Goal: Task Accomplishment & Management: Manage account settings

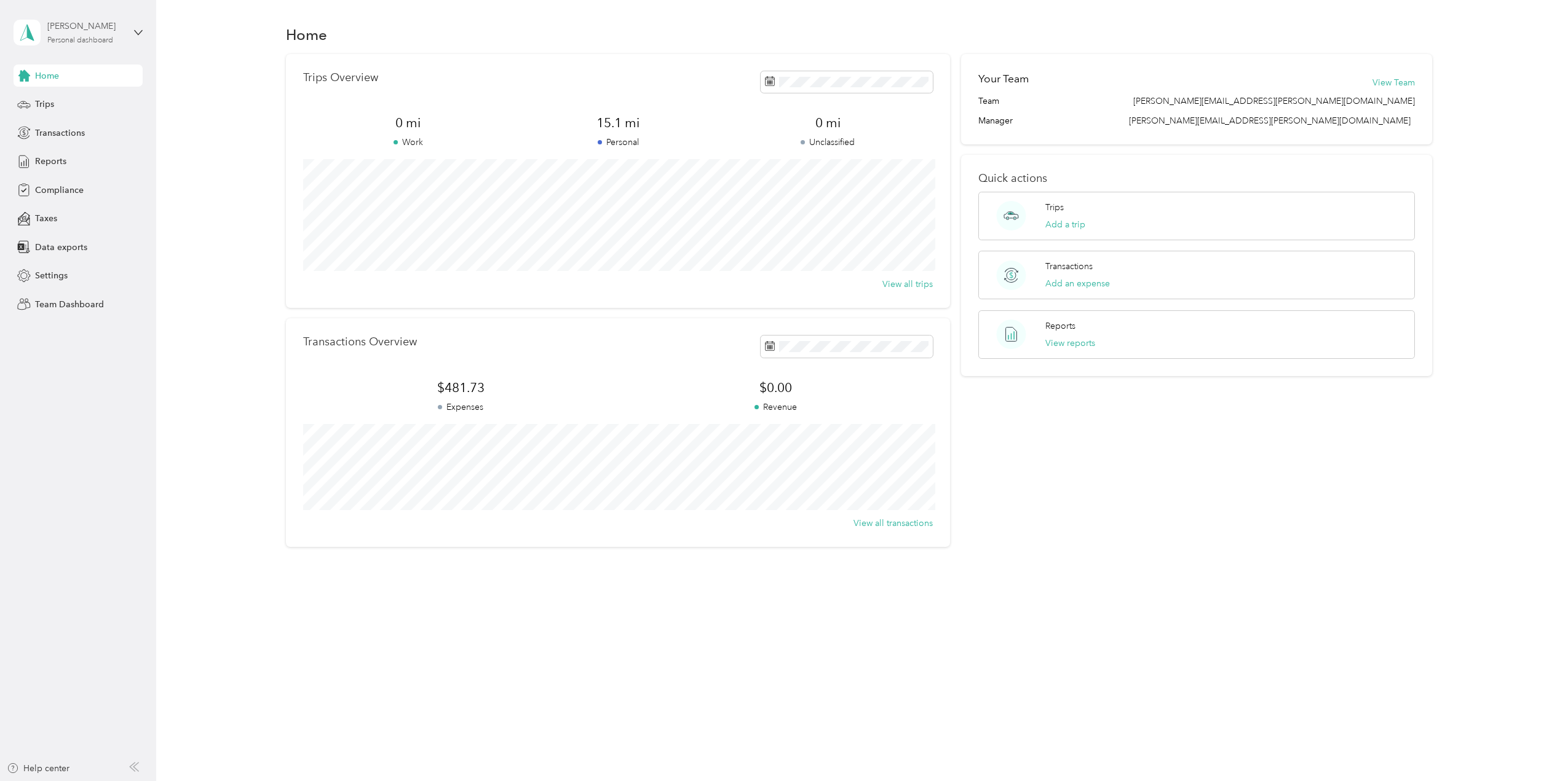
click at [77, 39] on div "Personal dashboard" at bounding box center [80, 40] width 66 height 7
click at [67, 102] on div "Team dashboard" at bounding box center [57, 99] width 66 height 13
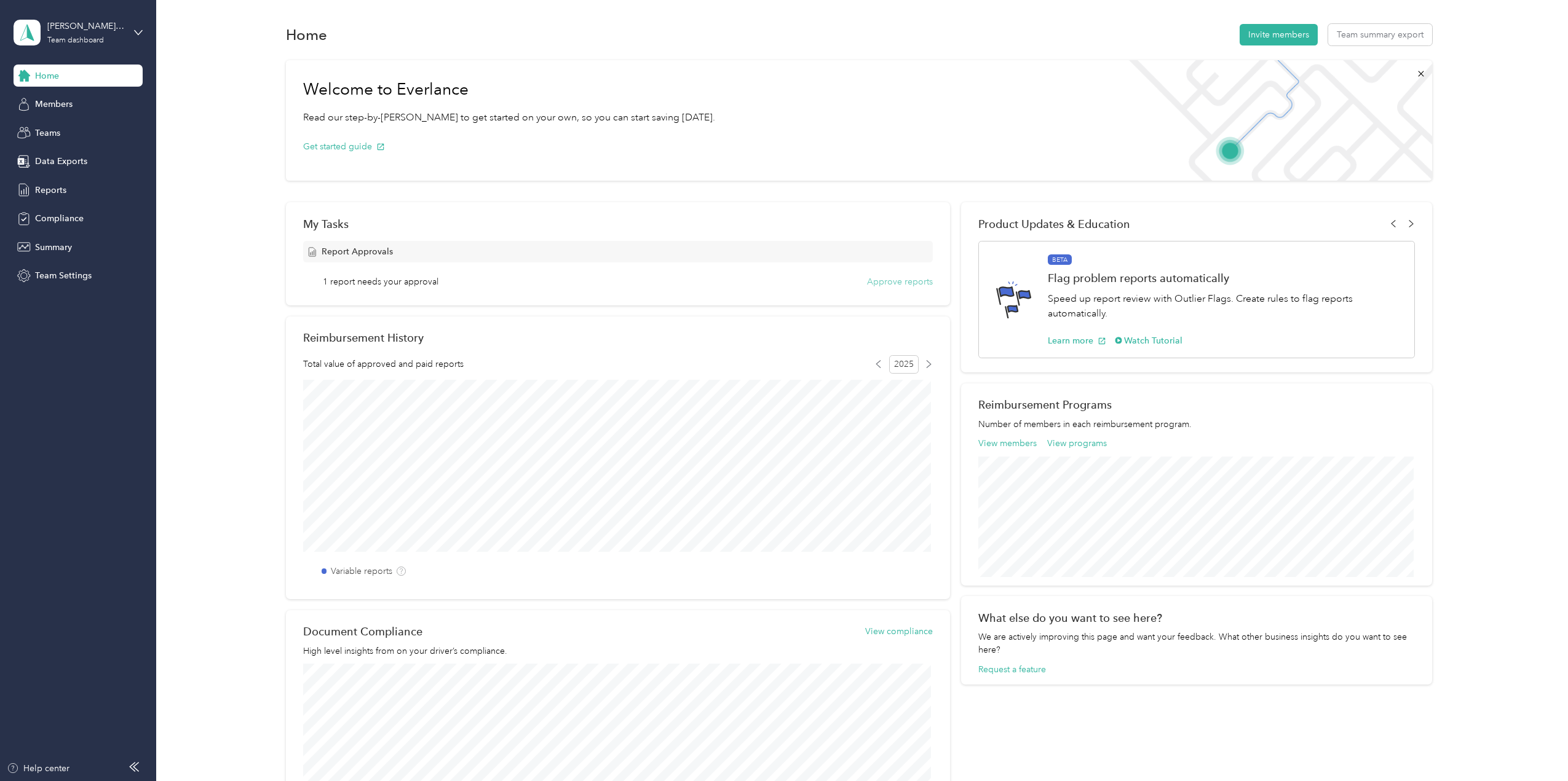
click at [909, 285] on button "Approve reports" at bounding box center [899, 282] width 66 height 13
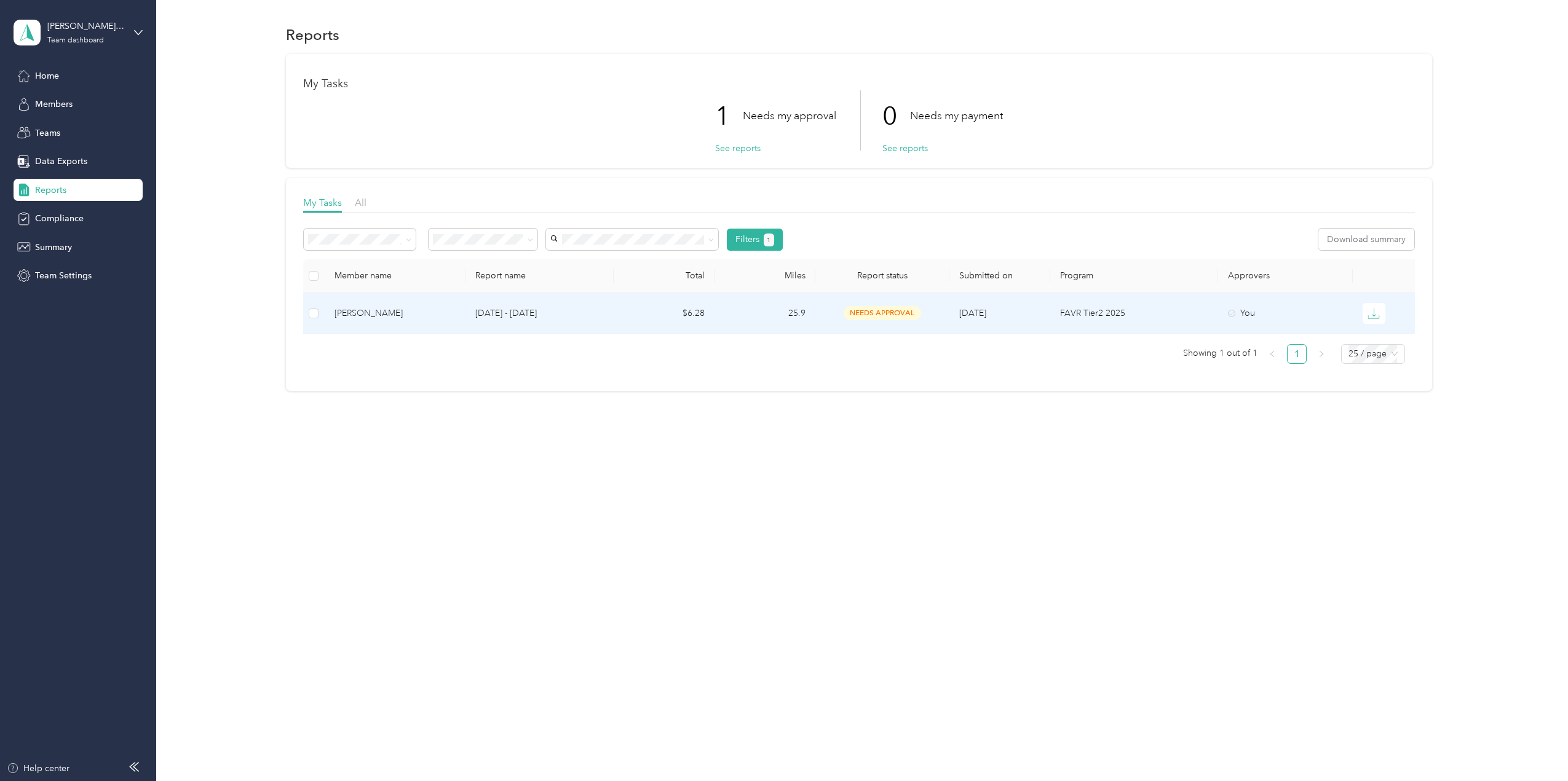
click at [878, 315] on span "needs approval" at bounding box center [882, 313] width 77 height 14
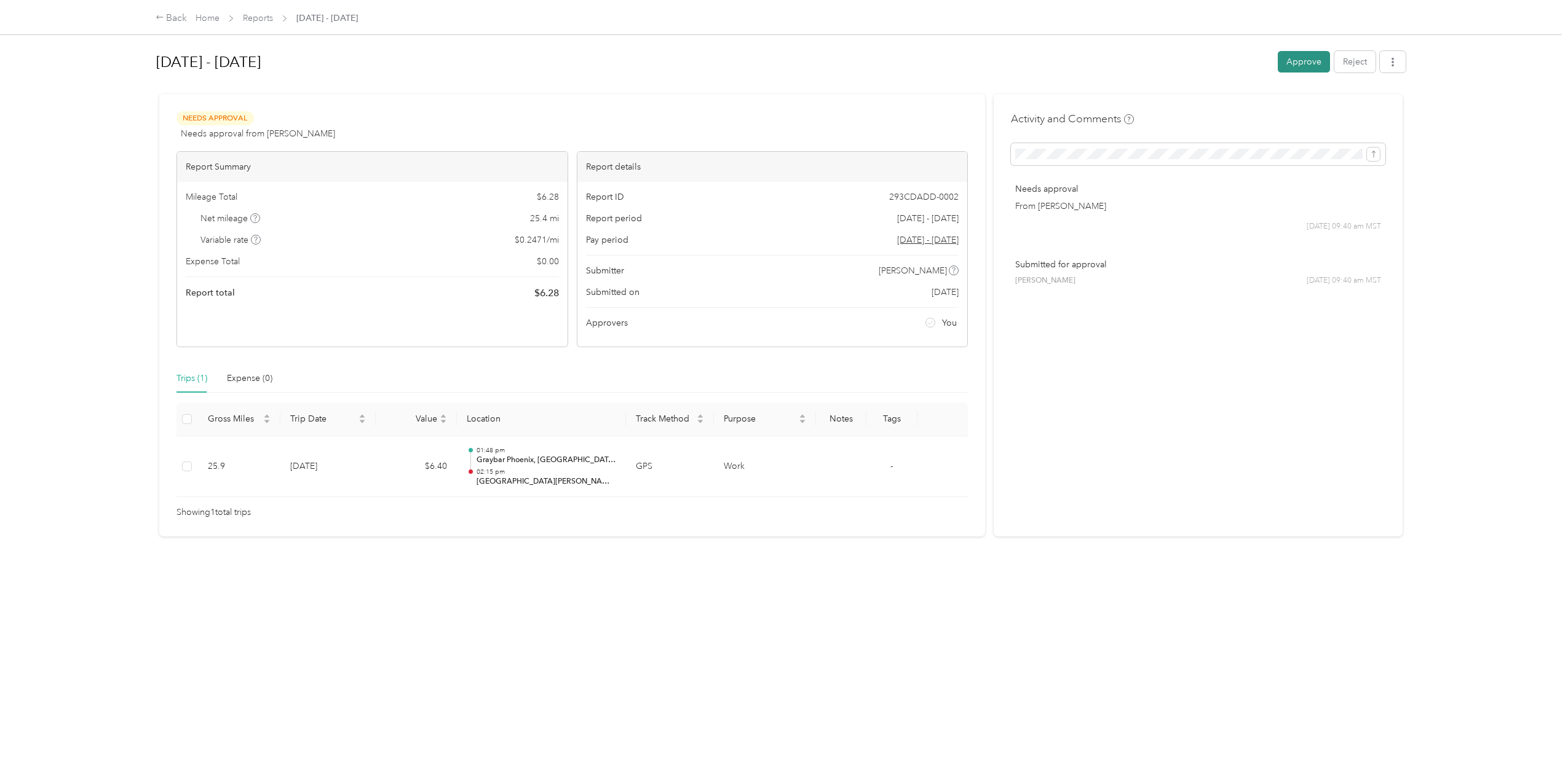
click at [1293, 61] on button "Approve" at bounding box center [1304, 62] width 52 height 22
